Goal: Task Accomplishment & Management: Manage account settings

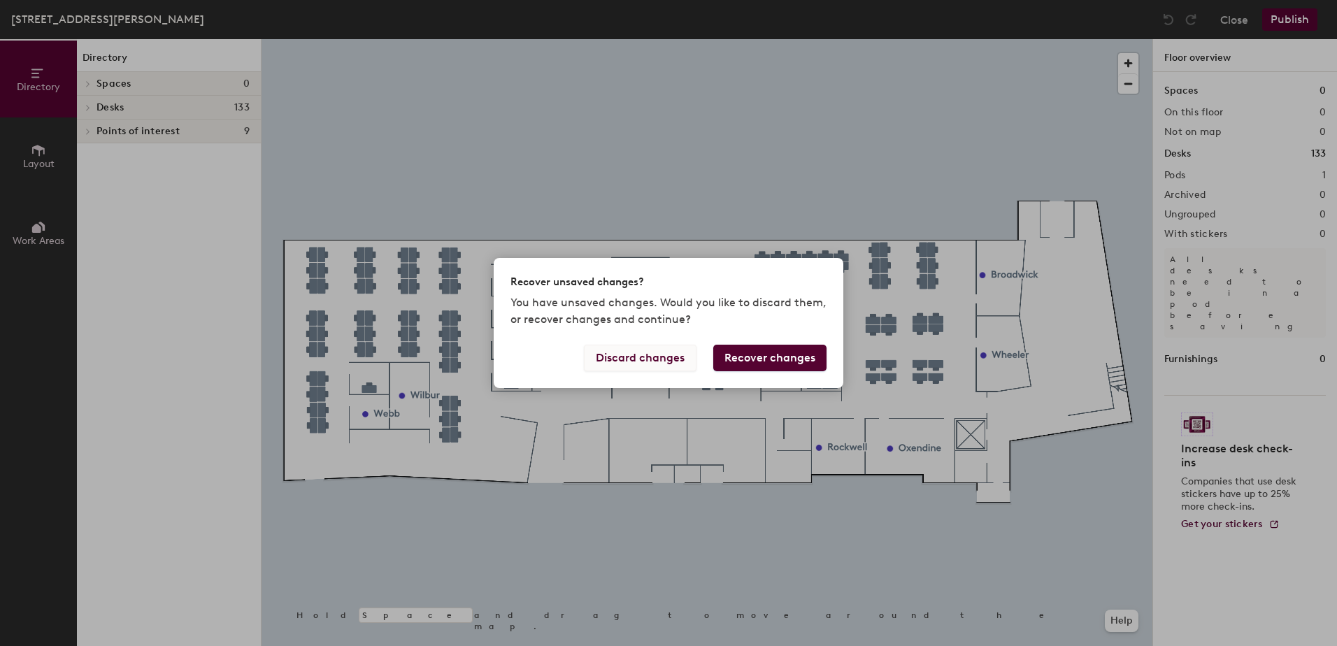
click at [630, 354] on button "Discard changes" at bounding box center [640, 358] width 113 height 27
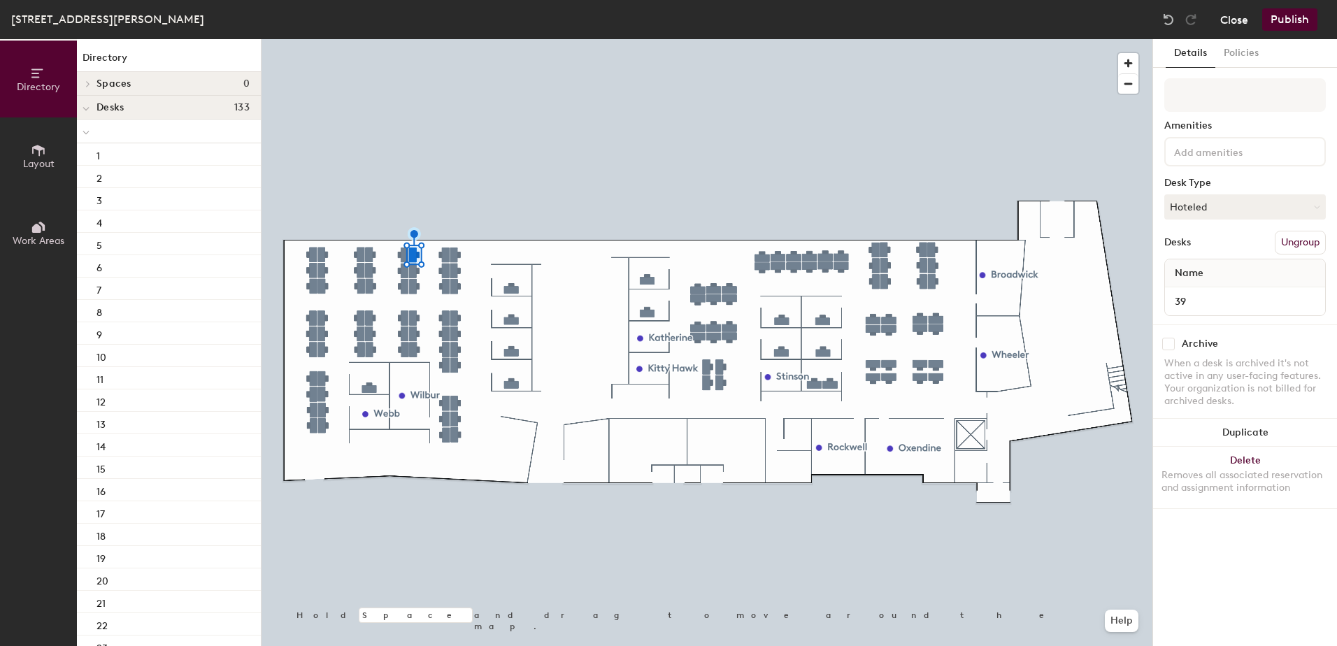
click at [1225, 13] on button "Close" at bounding box center [1235, 19] width 28 height 22
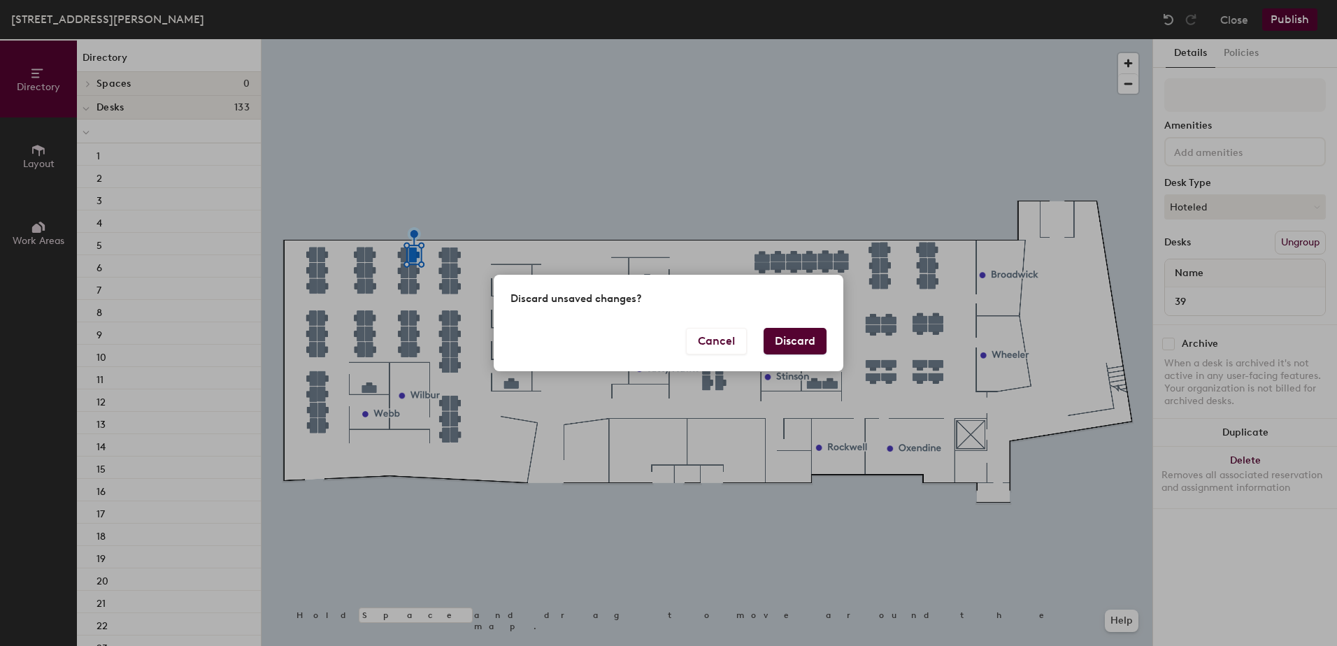
click at [796, 336] on button "Discard" at bounding box center [795, 341] width 63 height 27
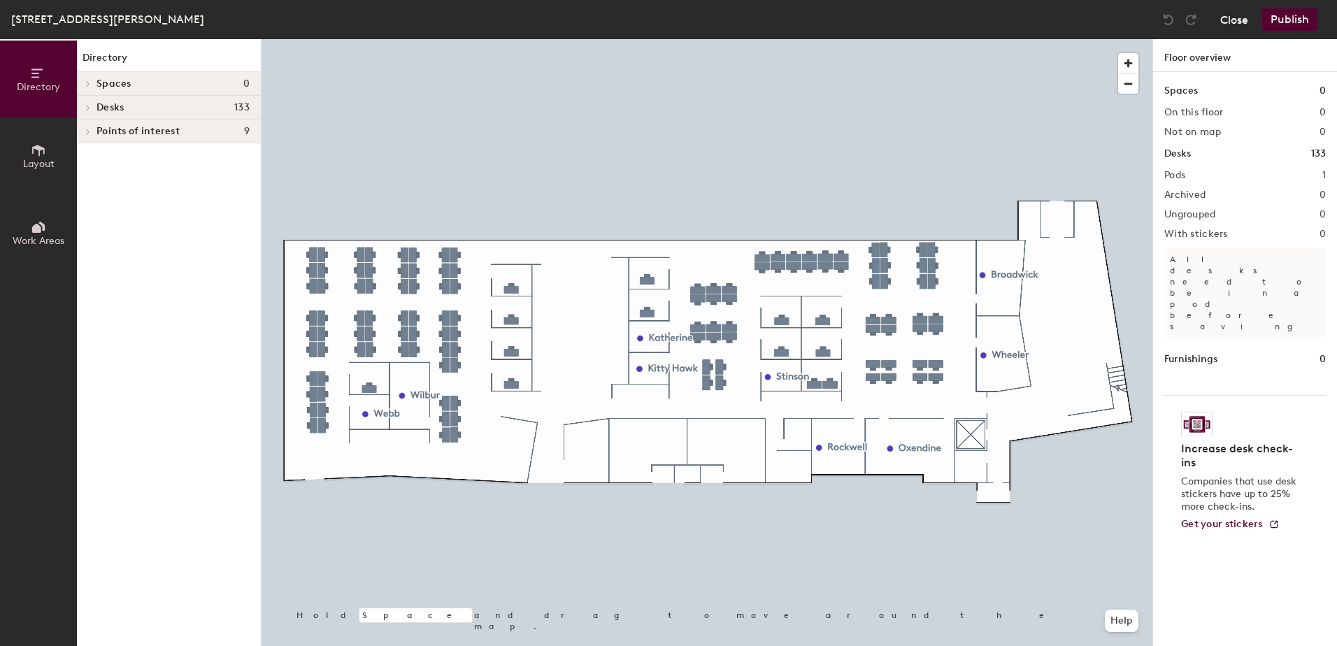
click at [1227, 16] on button "Close" at bounding box center [1235, 19] width 28 height 22
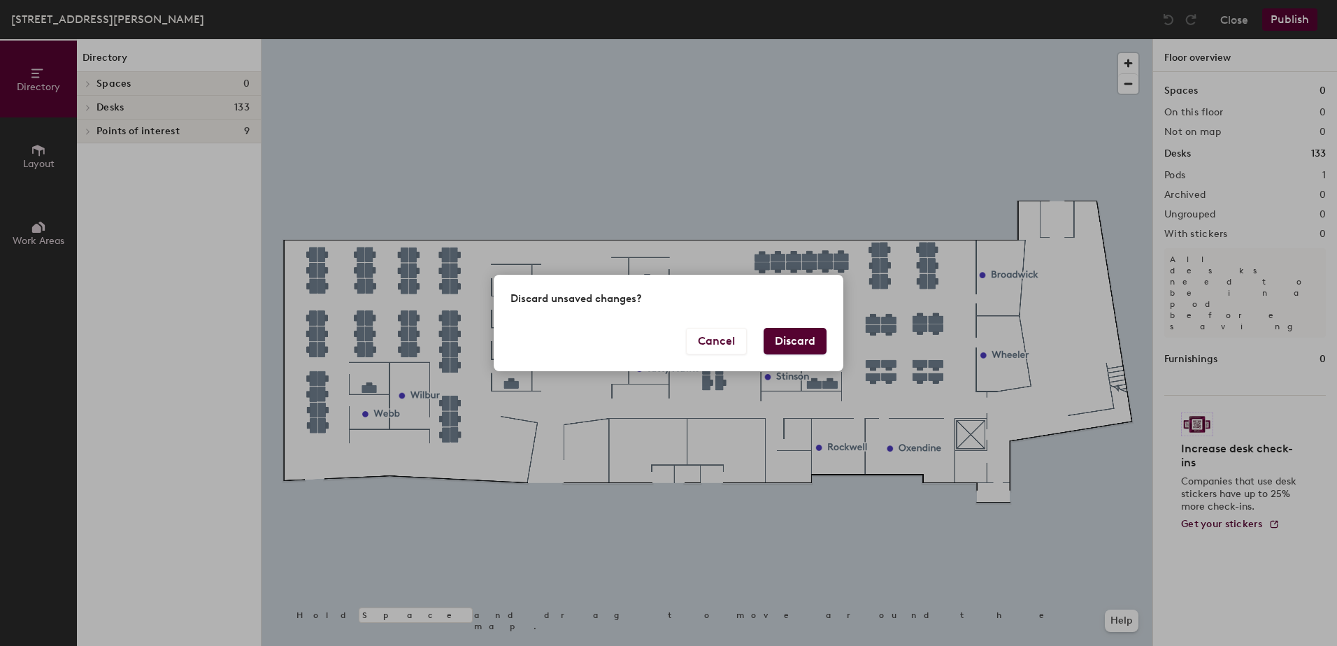
click at [823, 341] on button "Discard" at bounding box center [795, 341] width 63 height 27
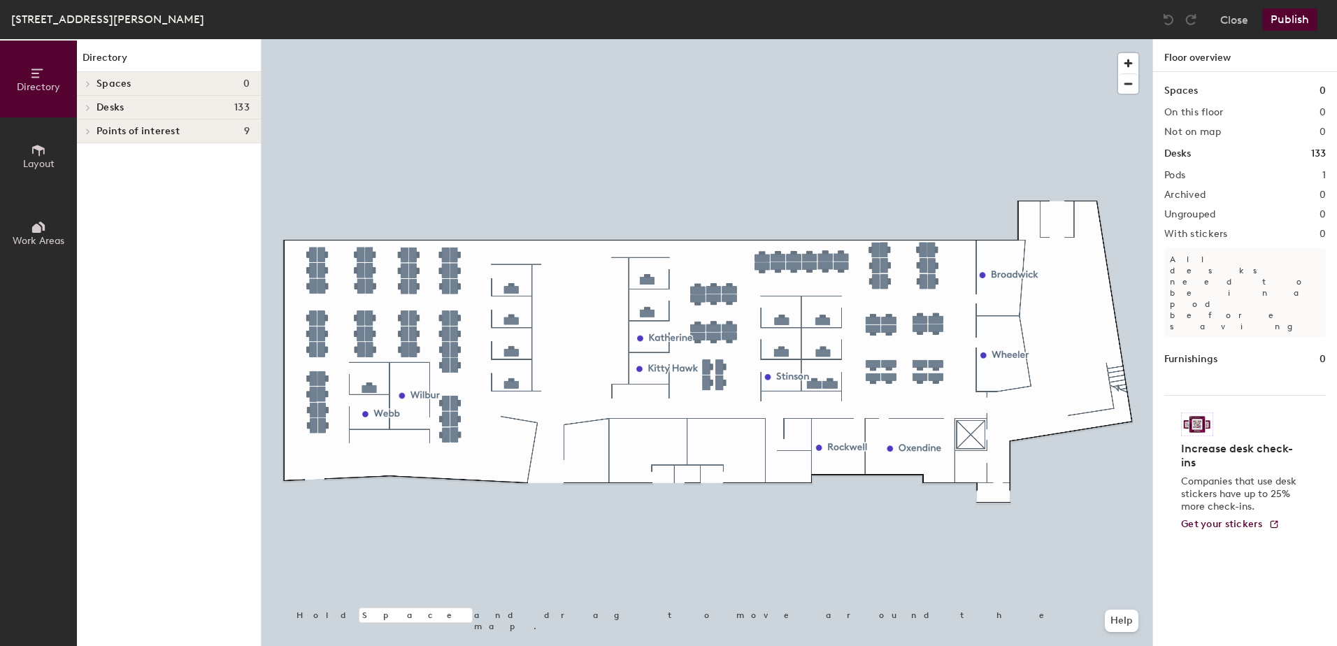
click at [93, 106] on div at bounding box center [87, 107] width 15 height 7
click at [88, 140] on div at bounding box center [86, 131] width 18 height 23
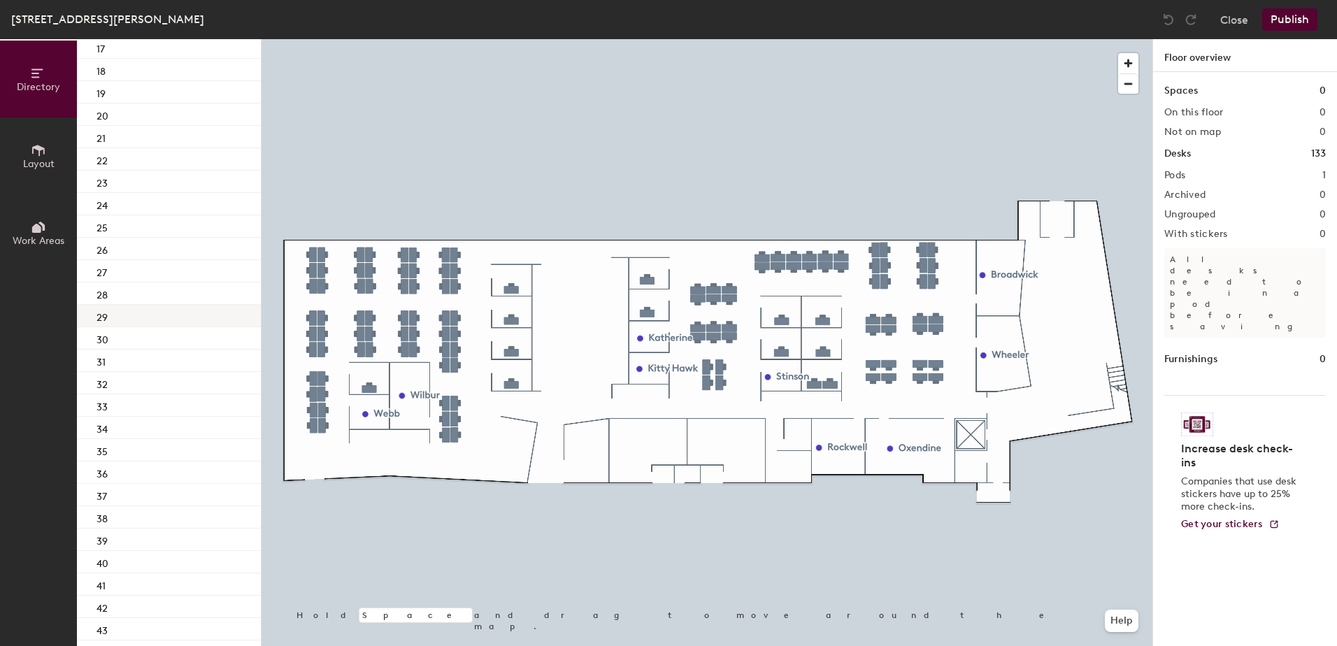
scroll to position [560, 0]
click at [168, 436] on div "39" at bounding box center [169, 445] width 184 height 22
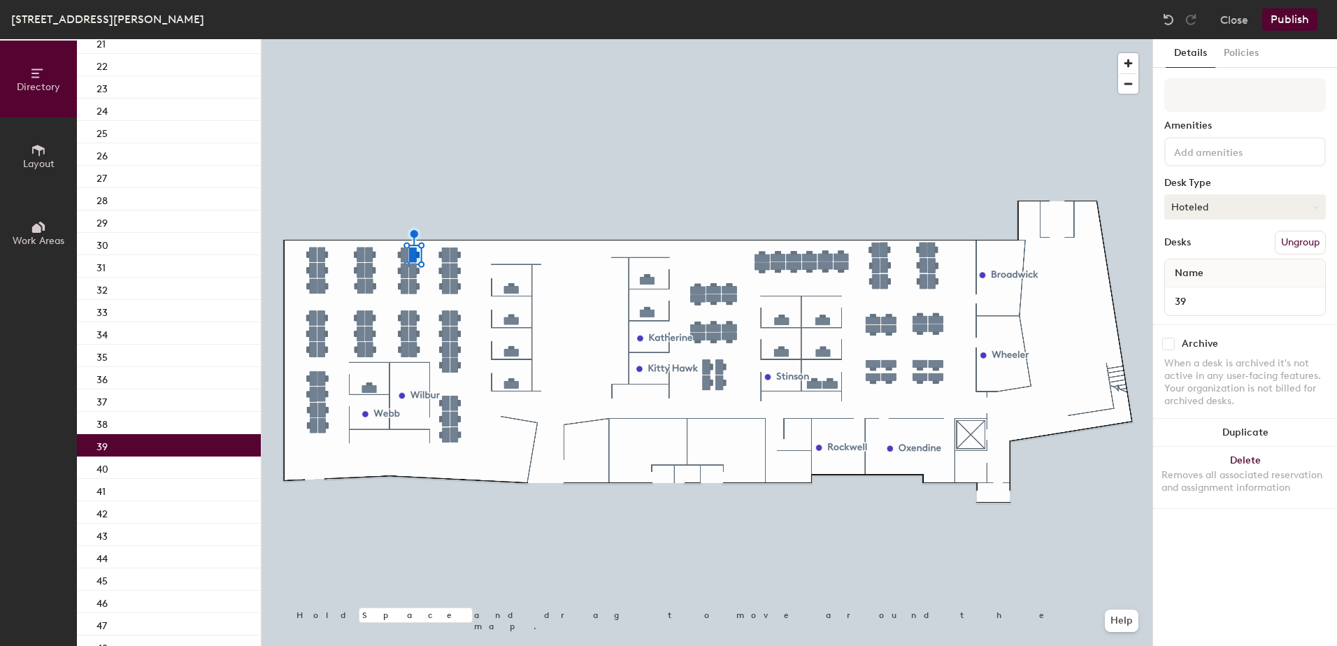
click at [1273, 204] on button "Hoteled" at bounding box center [1246, 206] width 162 height 25
click at [1252, 244] on div "Assigned" at bounding box center [1235, 250] width 140 height 21
click at [1235, 203] on button "Assigned" at bounding box center [1246, 206] width 162 height 25
click at [1227, 225] on div "Amenities Desk Type Assigned Assigned Hot Hoteled Desks Ungroup Name 39" at bounding box center [1246, 201] width 162 height 246
click at [1221, 21] on button "Close" at bounding box center [1235, 19] width 28 height 22
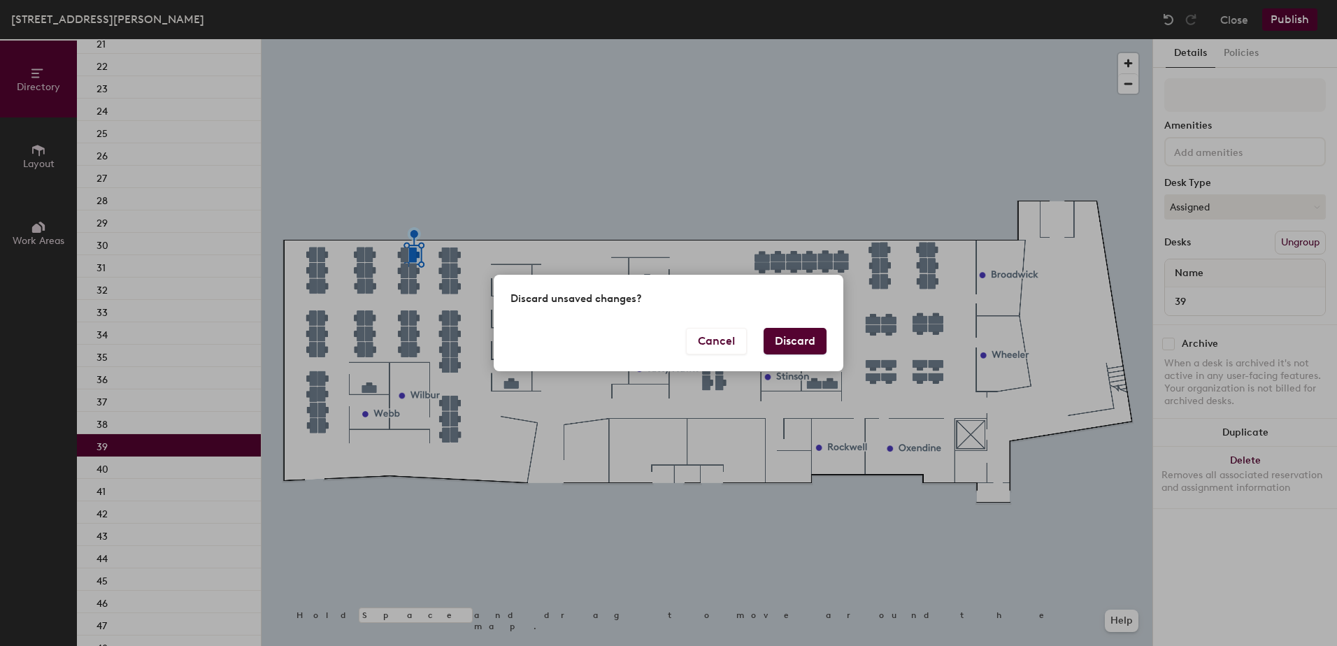
click at [791, 341] on button "Discard" at bounding box center [795, 341] width 63 height 27
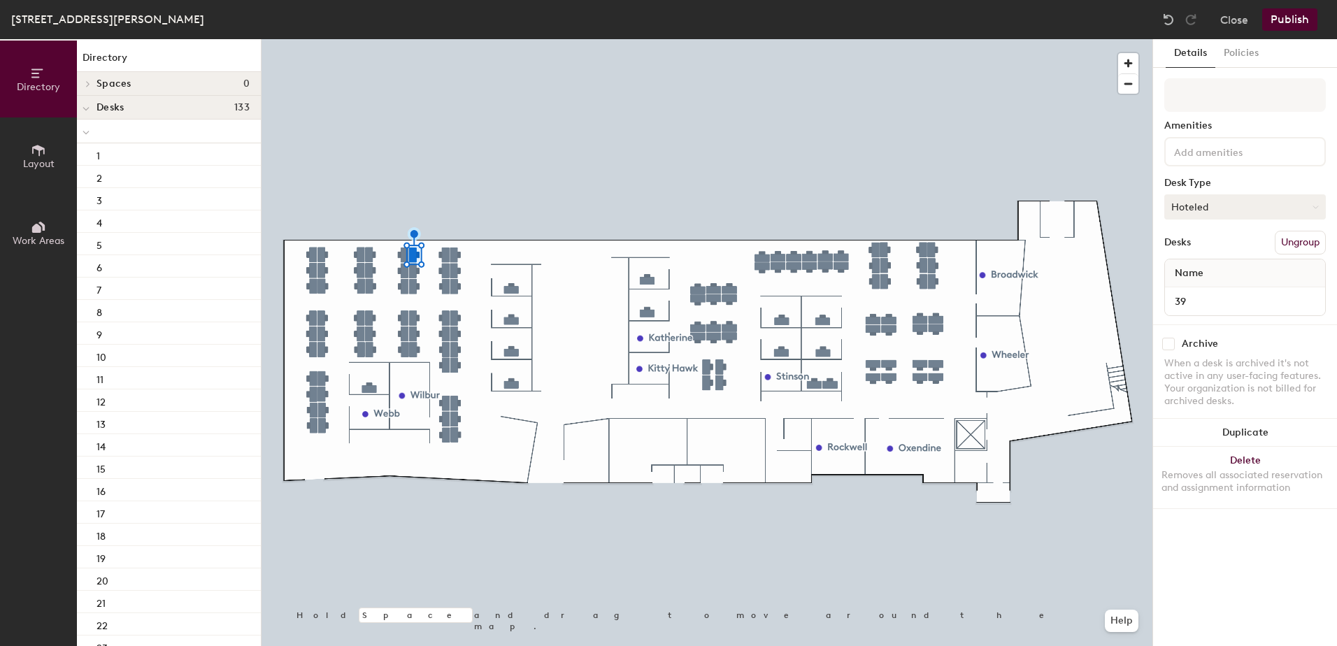
click at [1259, 207] on button "Hoteled" at bounding box center [1246, 206] width 162 height 25
click at [1226, 254] on div "Assigned" at bounding box center [1235, 250] width 140 height 21
click at [1312, 3] on div "10 Davis Drive, Floor 1 Close Publish" at bounding box center [668, 19] width 1337 height 39
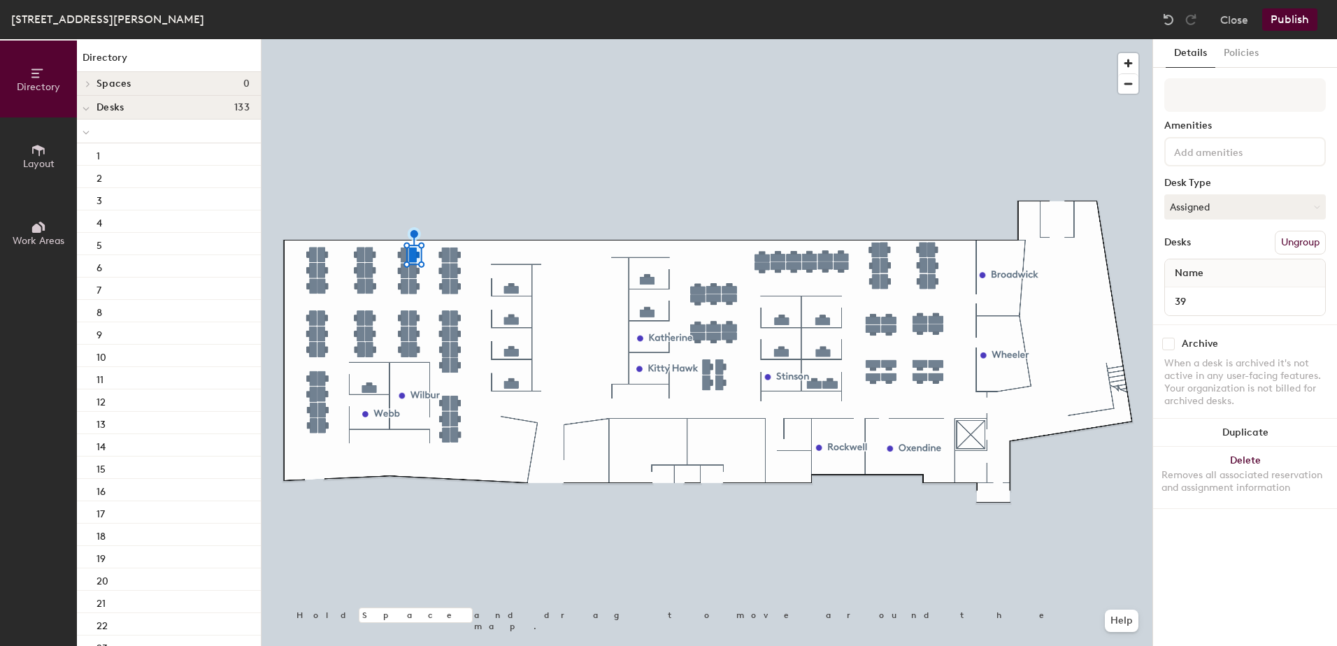
click at [1285, 22] on button "Publish" at bounding box center [1290, 19] width 55 height 22
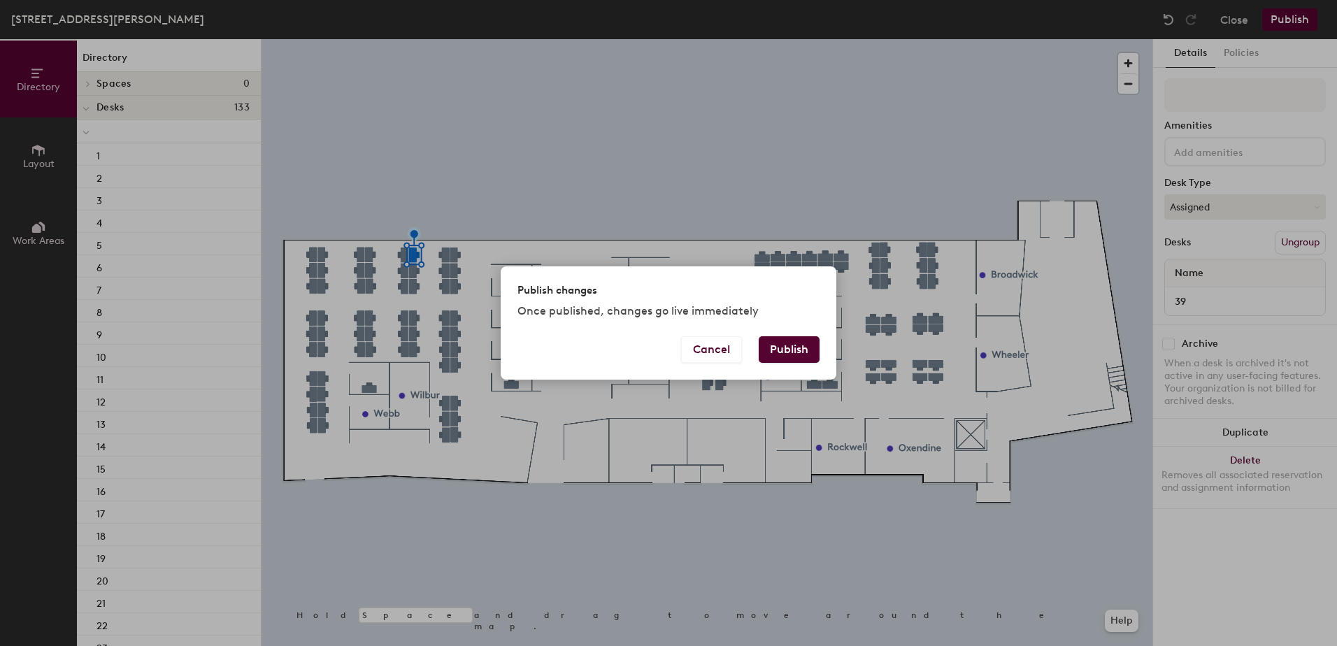
click at [781, 345] on button "Publish" at bounding box center [789, 349] width 61 height 27
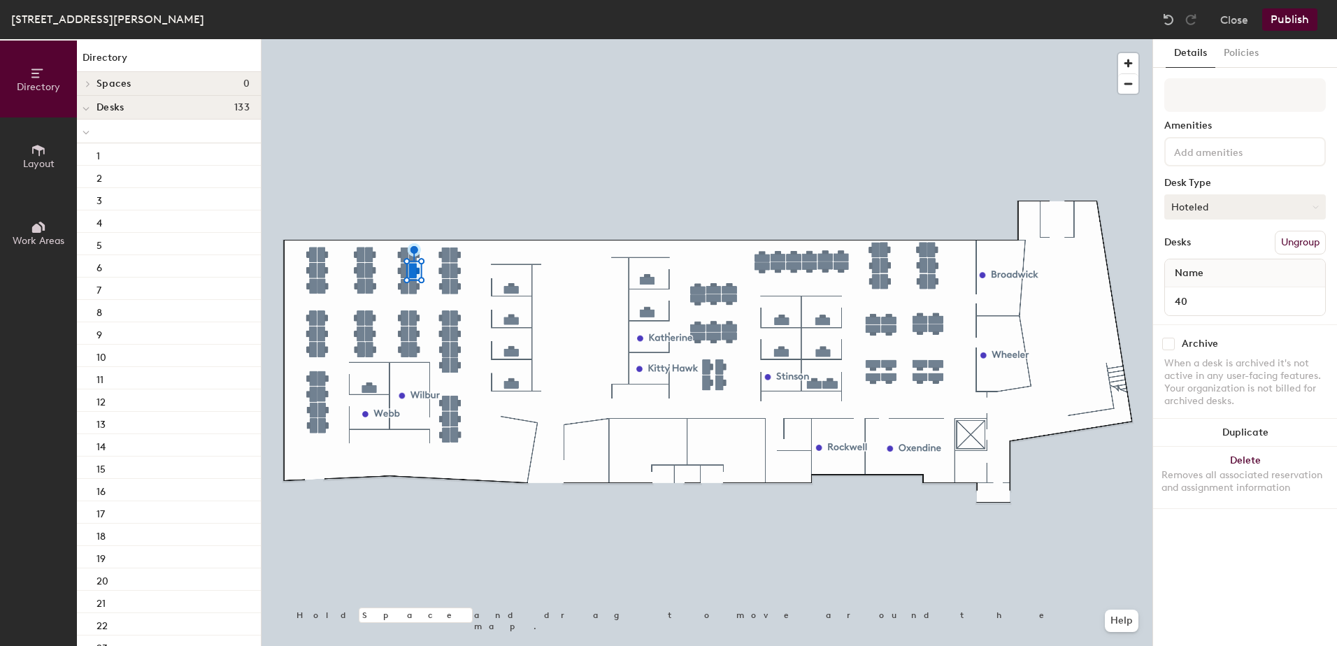
click at [1202, 216] on button "Hoteled" at bounding box center [1246, 206] width 162 height 25
click at [1208, 242] on div "Assigned" at bounding box center [1235, 250] width 140 height 21
click at [1287, 8] on button "Publish" at bounding box center [1290, 19] width 55 height 22
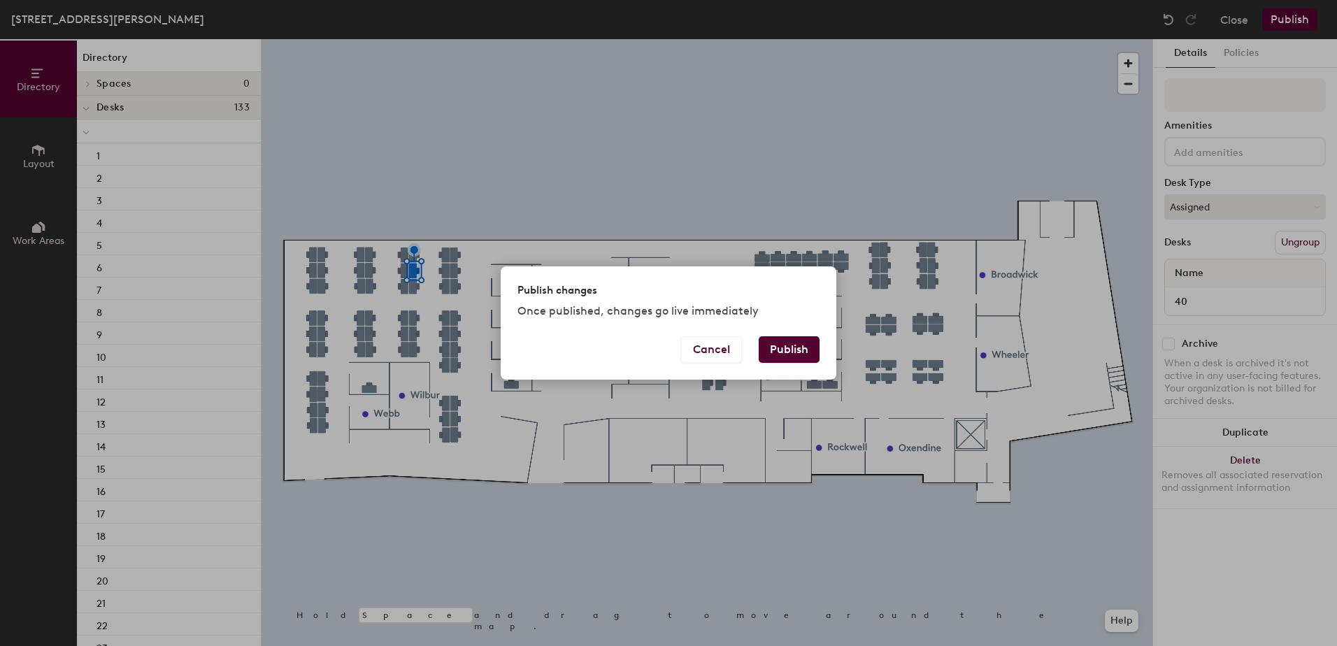
click at [793, 347] on button "Publish" at bounding box center [789, 349] width 61 height 27
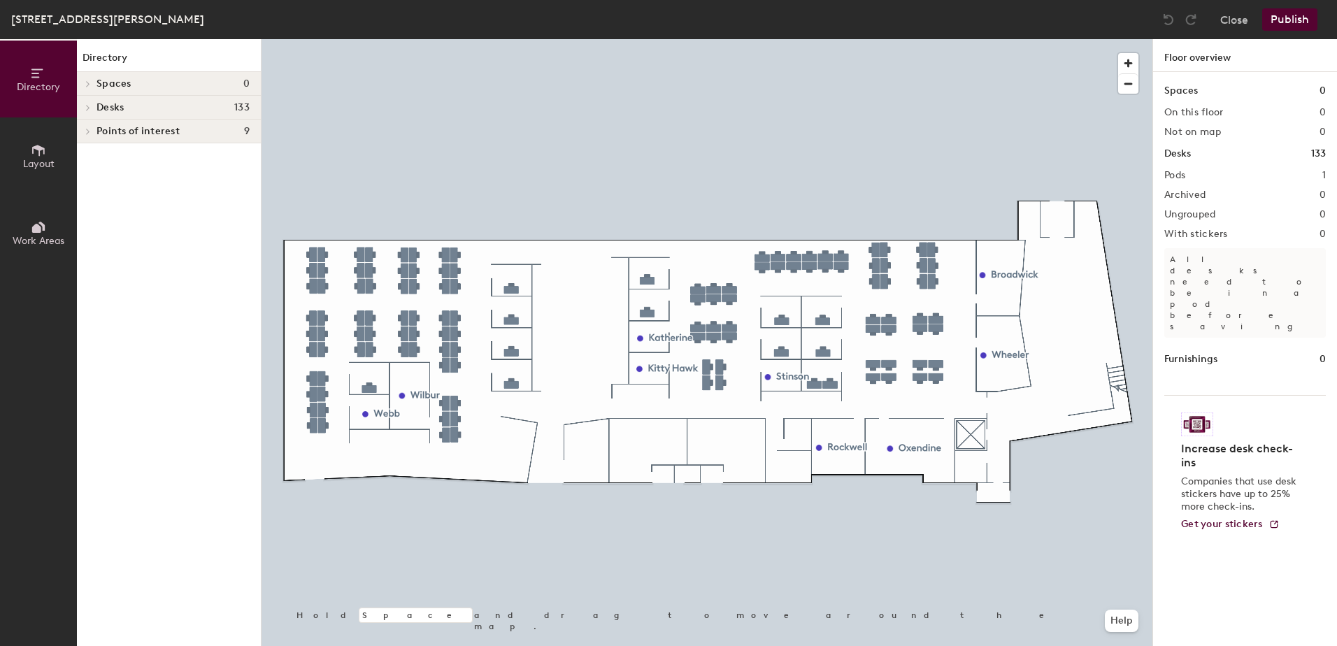
click at [371, 39] on div at bounding box center [707, 39] width 891 height 0
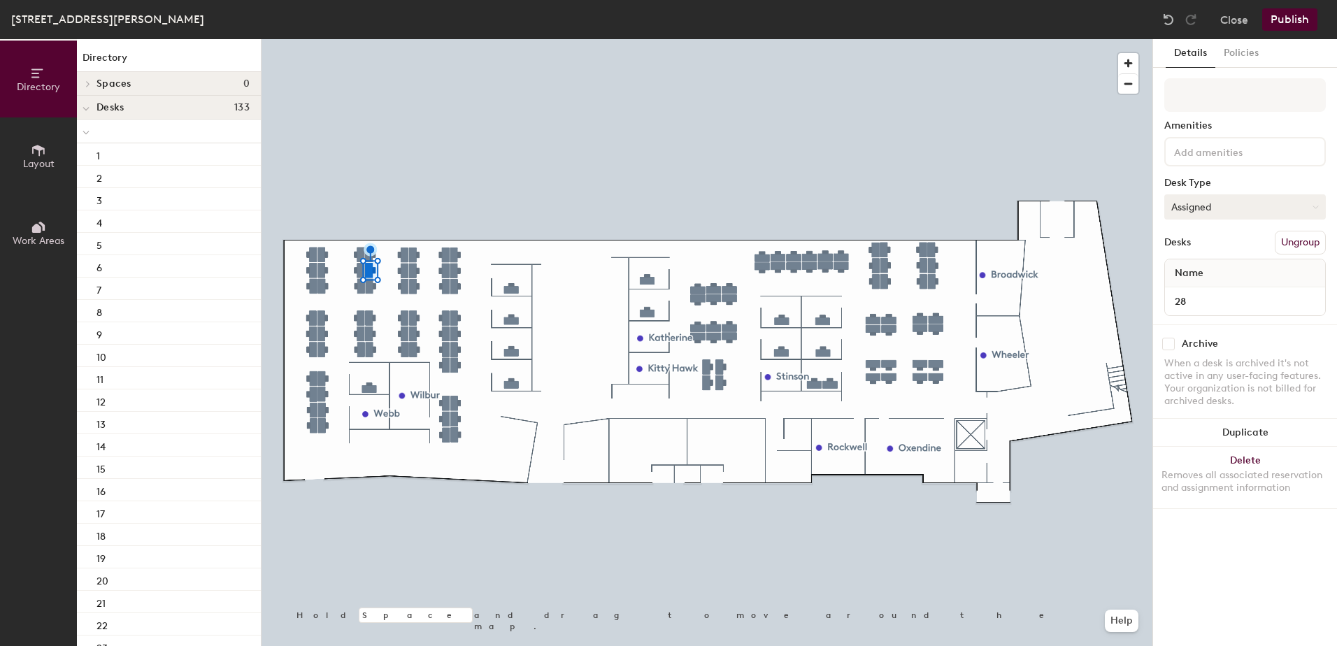
click at [1258, 203] on button "Assigned" at bounding box center [1246, 206] width 162 height 25
click at [1235, 287] on div "Hoteled" at bounding box center [1235, 292] width 140 height 21
click at [1288, 13] on button "Publish" at bounding box center [1290, 19] width 55 height 22
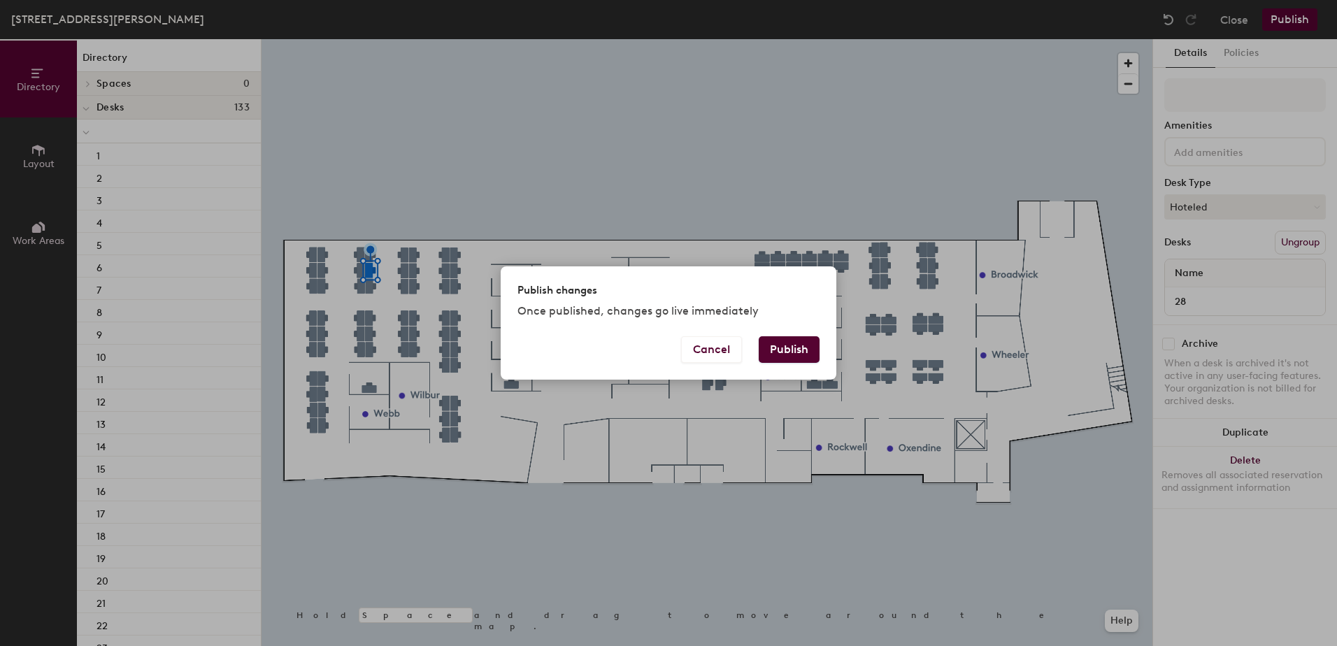
click at [790, 348] on button "Publish" at bounding box center [789, 349] width 61 height 27
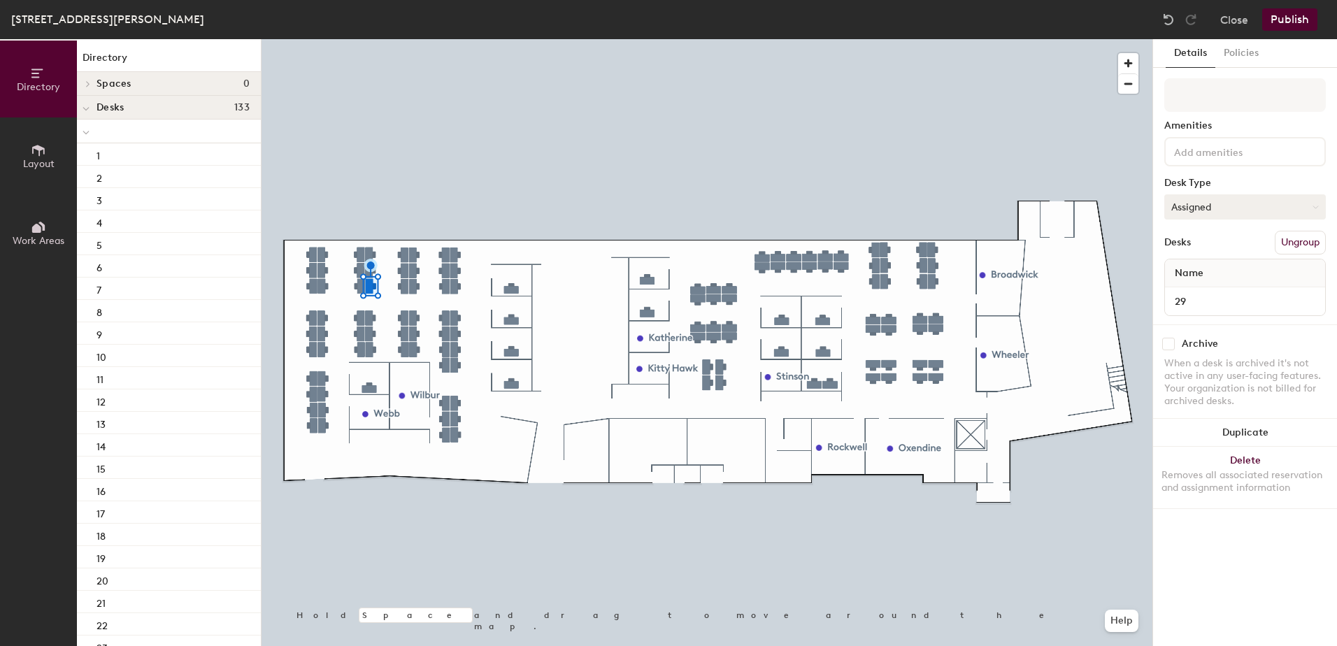
click at [1215, 215] on button "Assigned" at bounding box center [1246, 206] width 162 height 25
click at [1211, 286] on div "Hoteled" at bounding box center [1235, 292] width 140 height 21
click at [1283, 17] on button "Publish" at bounding box center [1290, 19] width 55 height 22
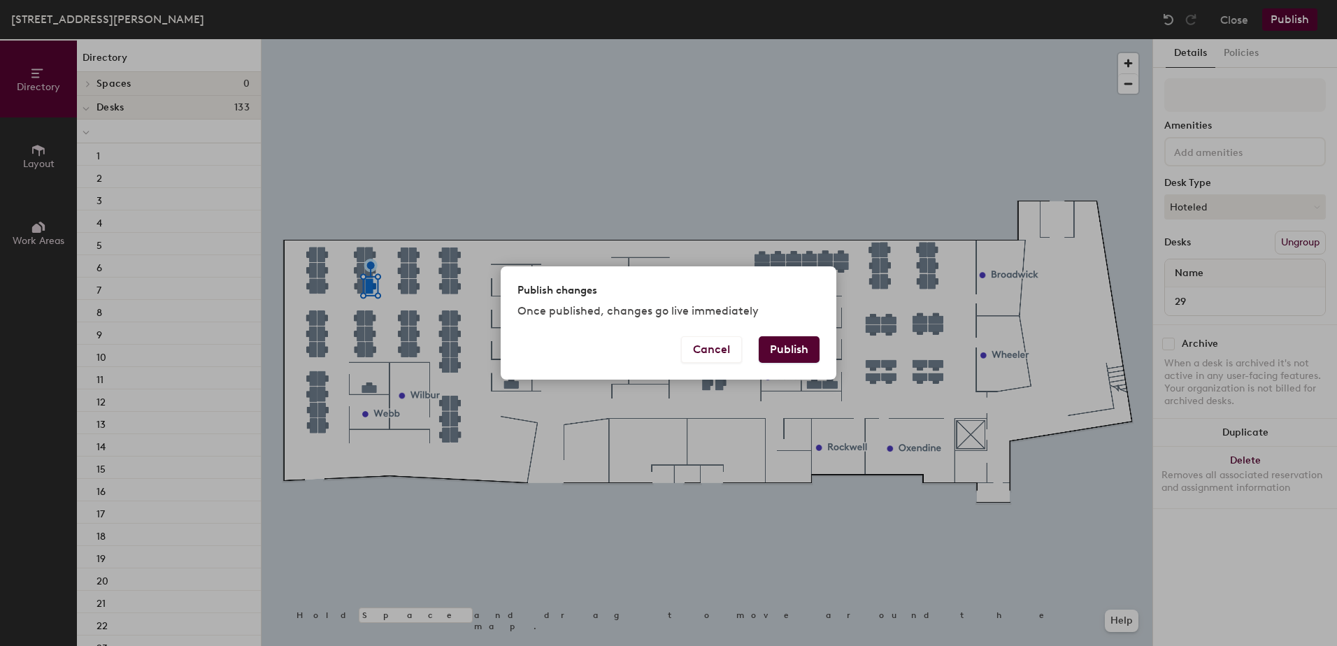
click at [802, 346] on button "Publish" at bounding box center [789, 349] width 61 height 27
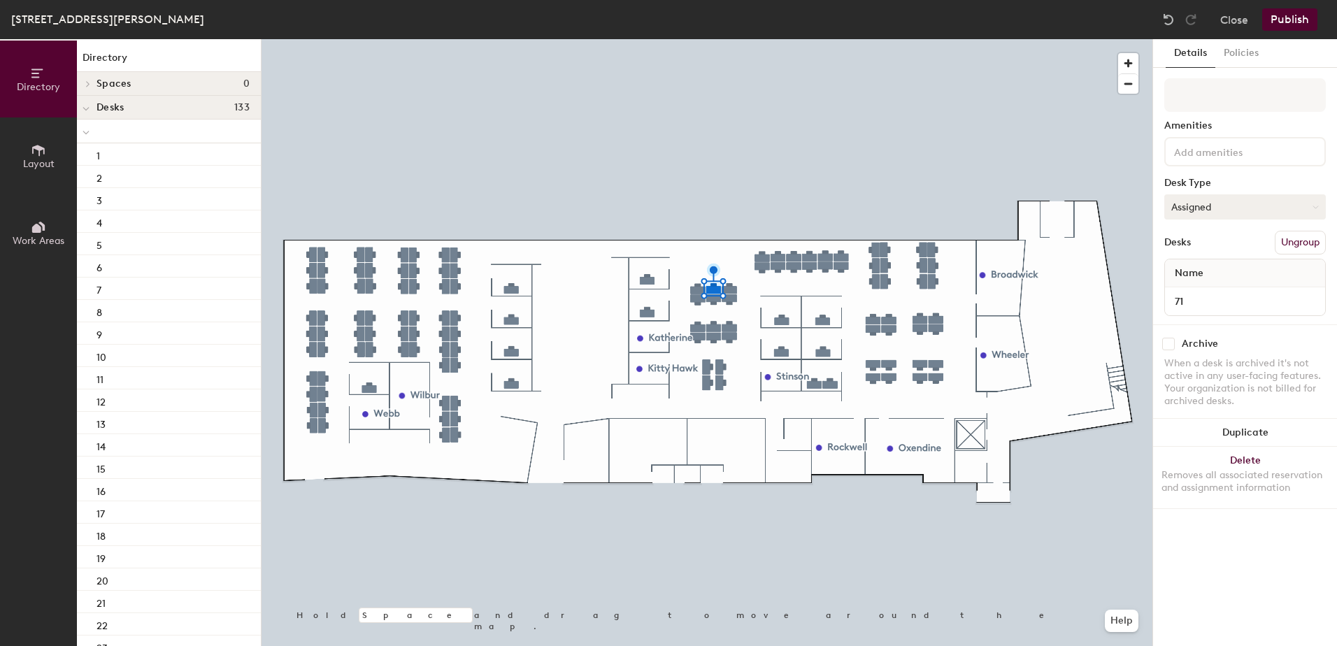
click at [1246, 202] on button "Assigned" at bounding box center [1246, 206] width 162 height 25
click at [1206, 290] on div "Hoteled" at bounding box center [1235, 292] width 140 height 21
click at [1293, 13] on button "Publish" at bounding box center [1290, 19] width 55 height 22
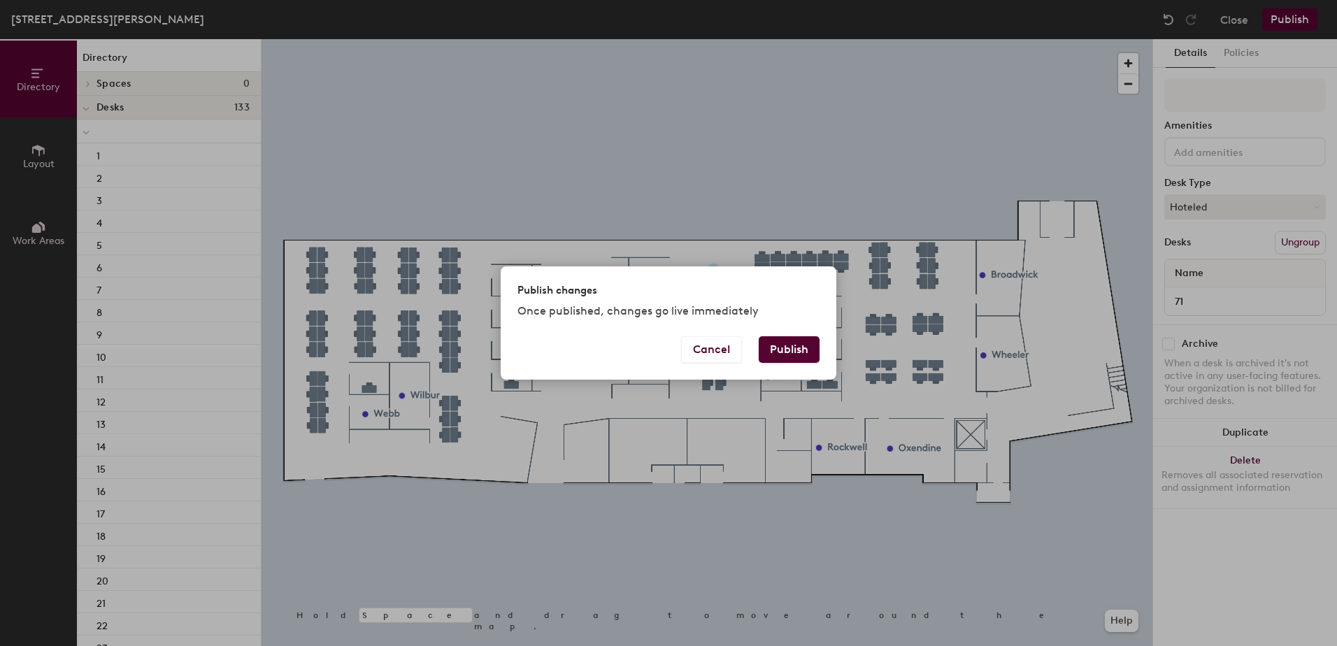
click at [779, 357] on button "Publish" at bounding box center [789, 349] width 61 height 27
